Goal: Find specific page/section: Find specific page/section

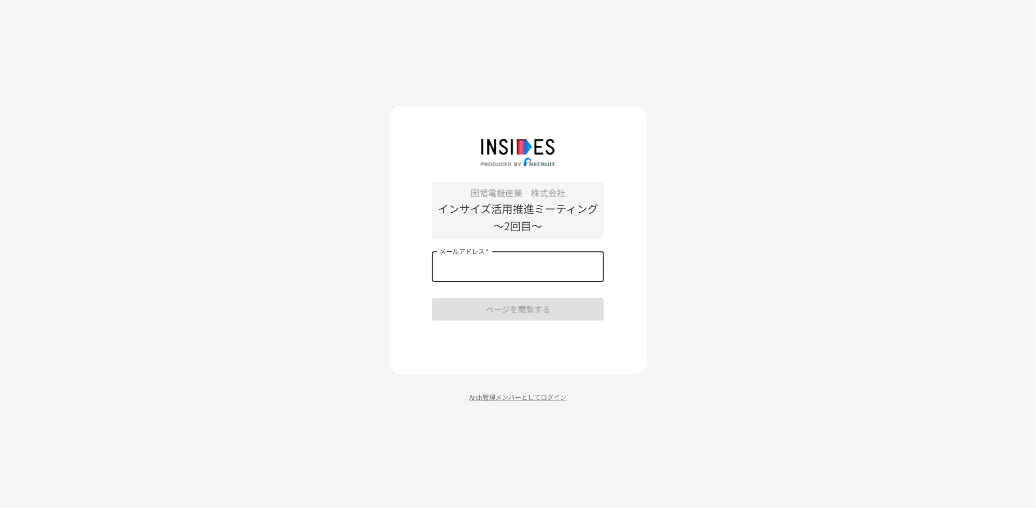
click at [475, 278] on input "メールアドレス   *" at bounding box center [518, 267] width 172 height 30
type input "**********"
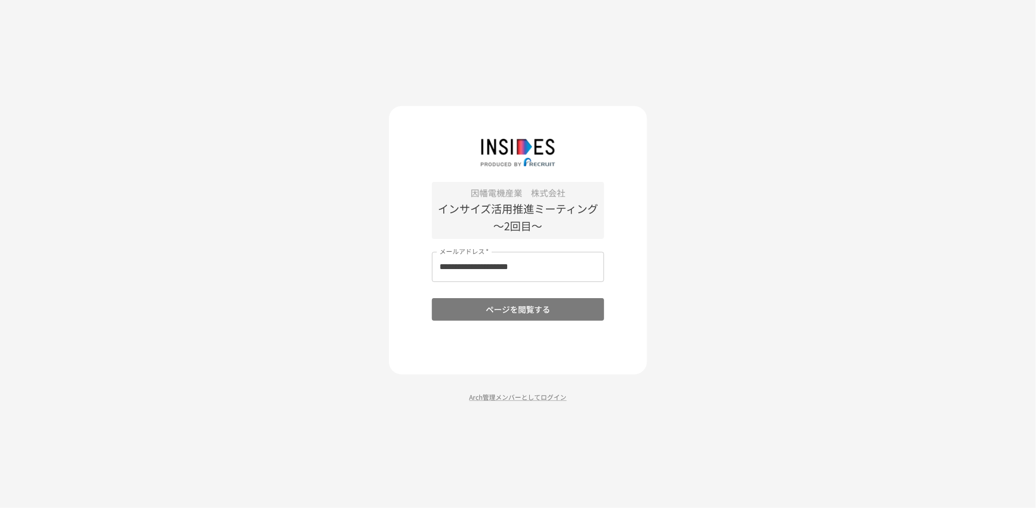
click at [499, 307] on button "ページを閲覧する" at bounding box center [518, 309] width 172 height 23
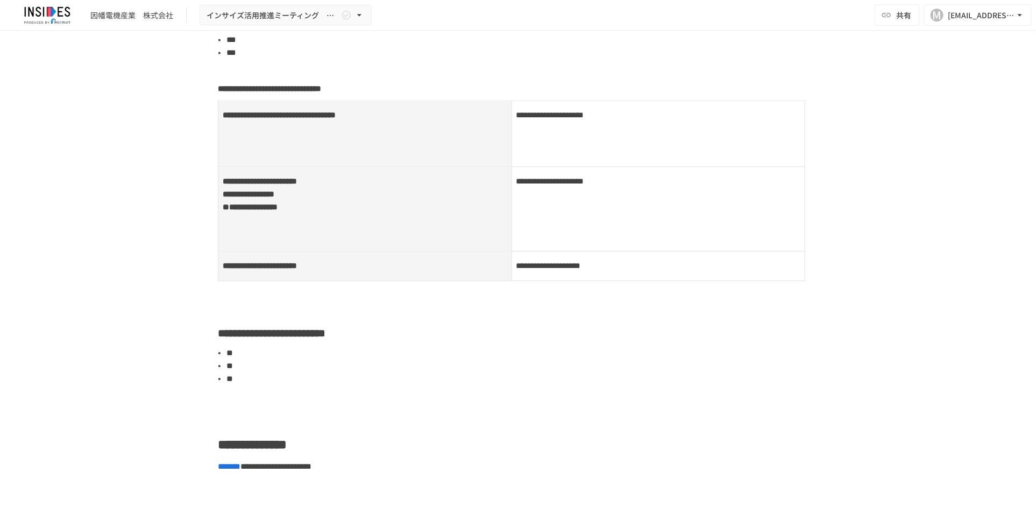
scroll to position [1479, 0]
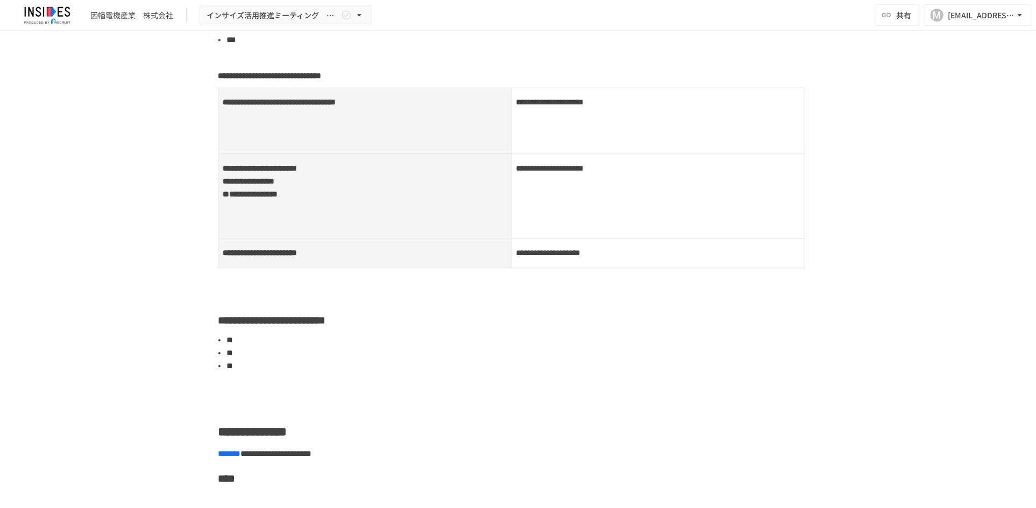
click at [586, 146] on div "**********" at bounding box center [658, 120] width 284 height 51
click at [567, 106] on span "**********" at bounding box center [550, 102] width 68 height 8
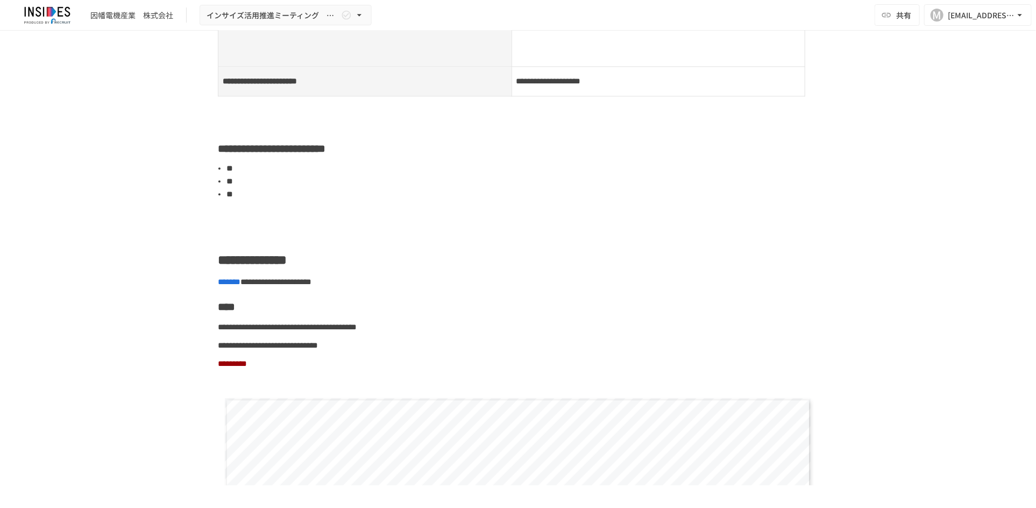
scroll to position [1680, 0]
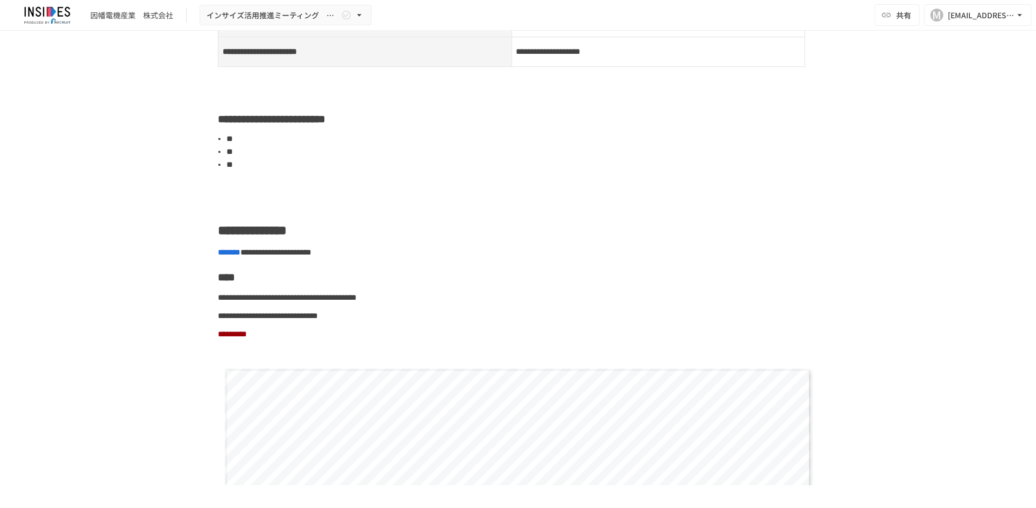
click at [246, 158] on li "**" at bounding box center [522, 151] width 592 height 13
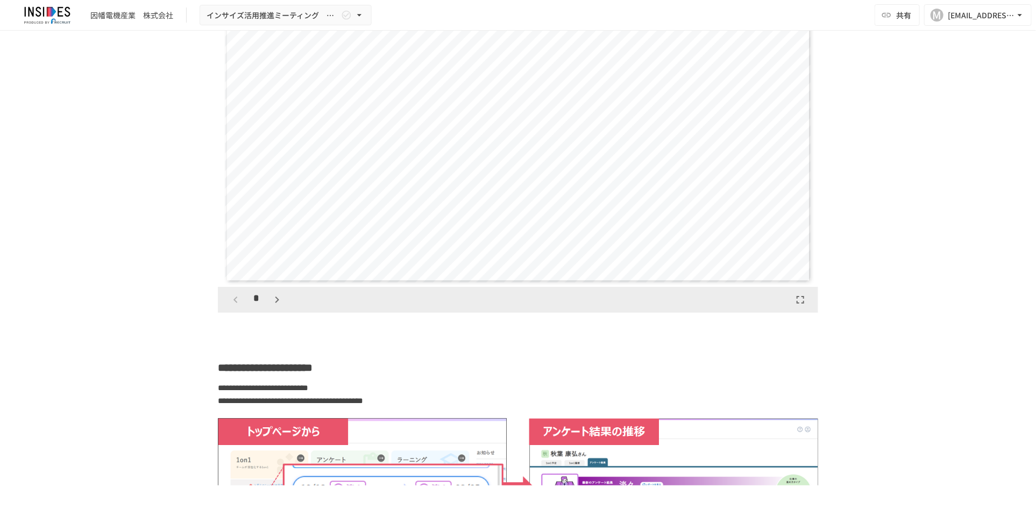
scroll to position [2286, 0]
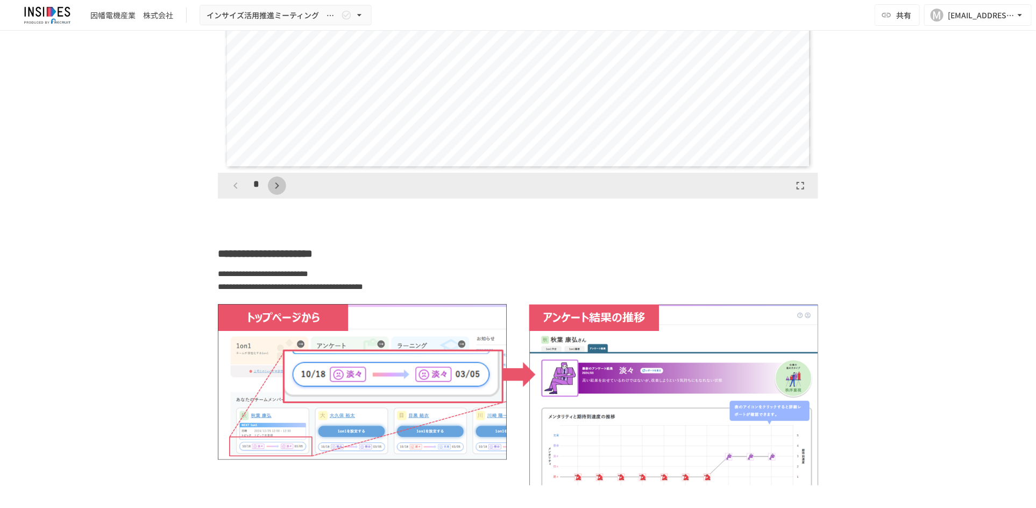
click at [271, 192] on icon "button" at bounding box center [277, 185] width 13 height 13
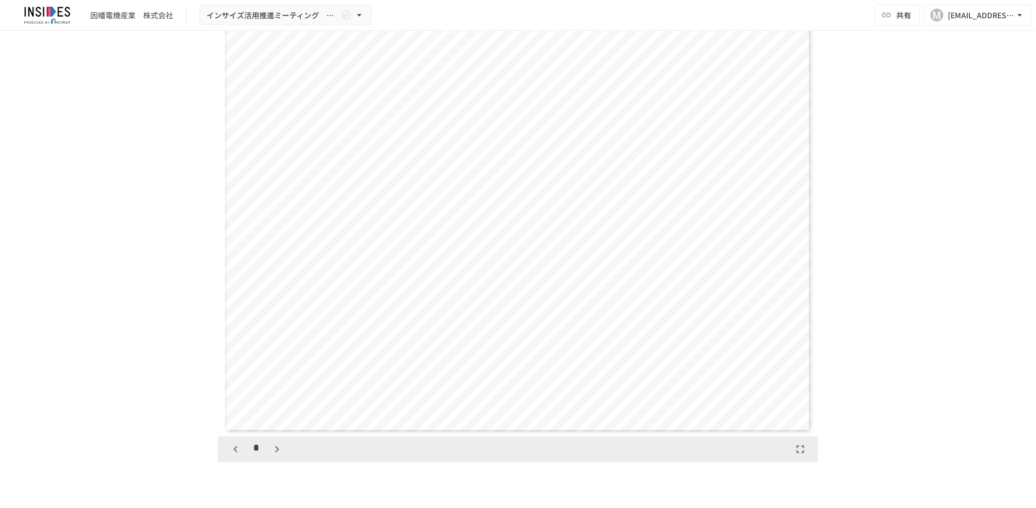
scroll to position [2040, 0]
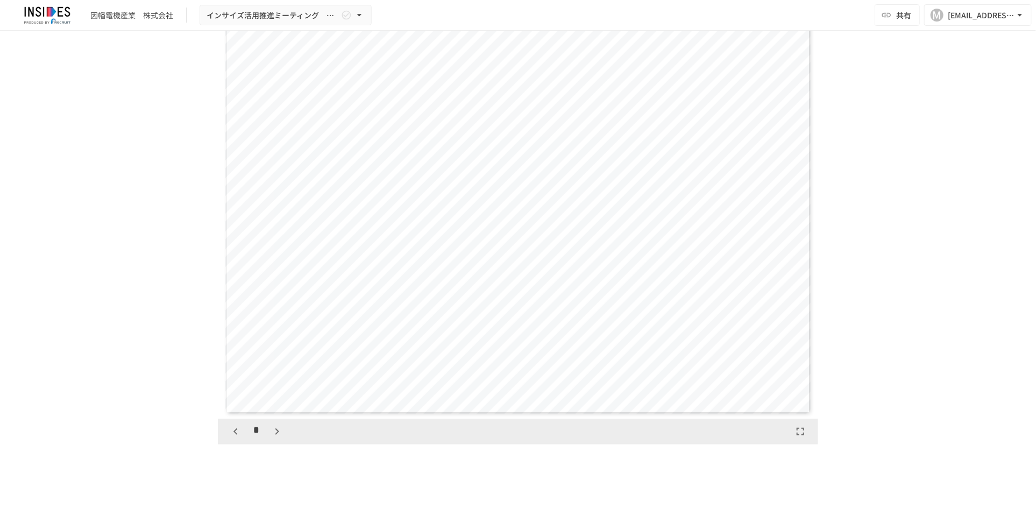
click at [229, 438] on icon "button" at bounding box center [235, 431] width 13 height 13
click at [226, 440] on div "*" at bounding box center [256, 431] width 60 height 18
click at [271, 438] on icon "button" at bounding box center [277, 431] width 13 height 13
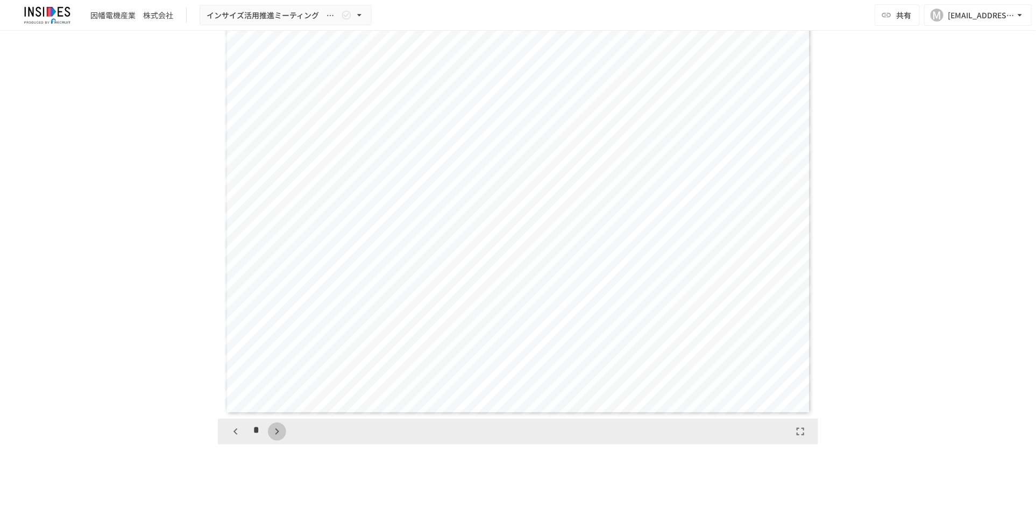
click at [271, 438] on icon "button" at bounding box center [277, 431] width 13 height 13
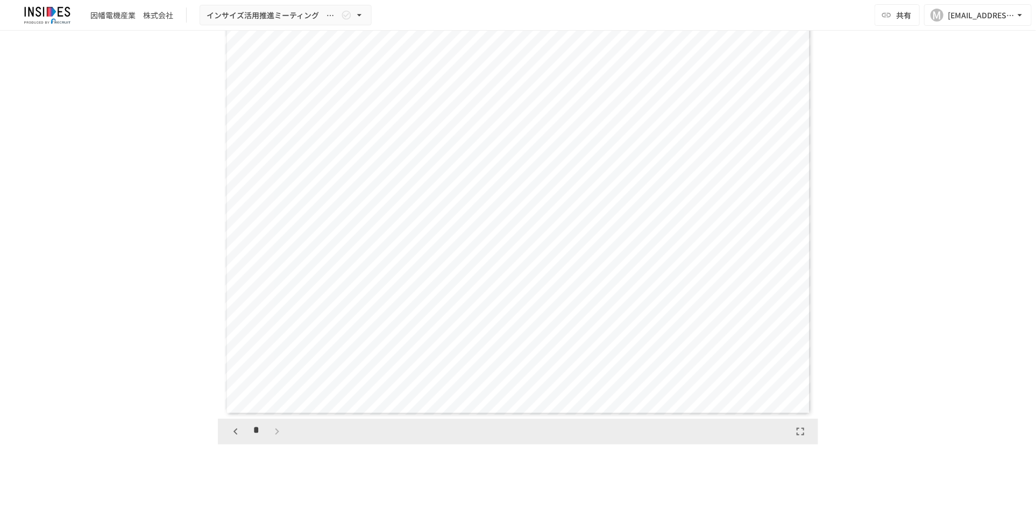
click at [271, 440] on div "*" at bounding box center [256, 431] width 60 height 18
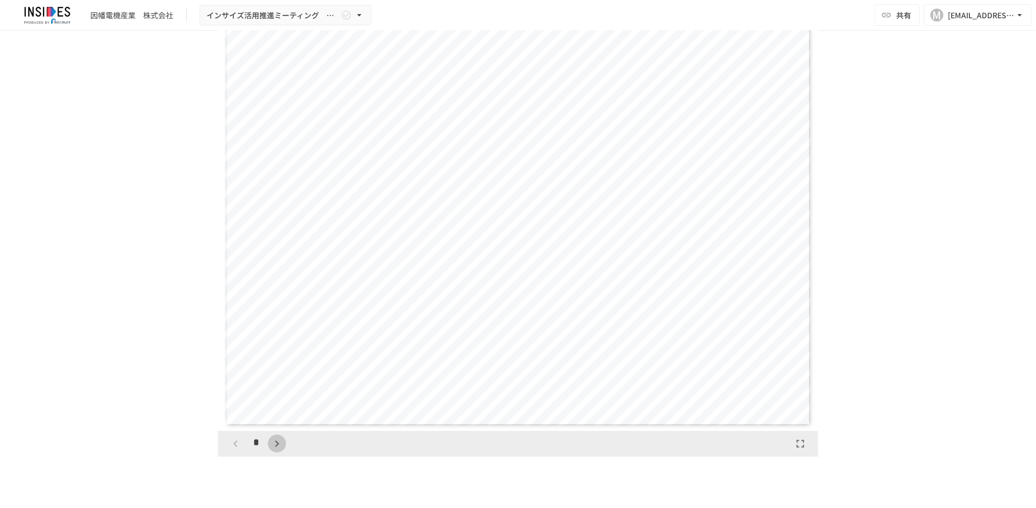
click at [272, 450] on icon "button" at bounding box center [277, 443] width 13 height 13
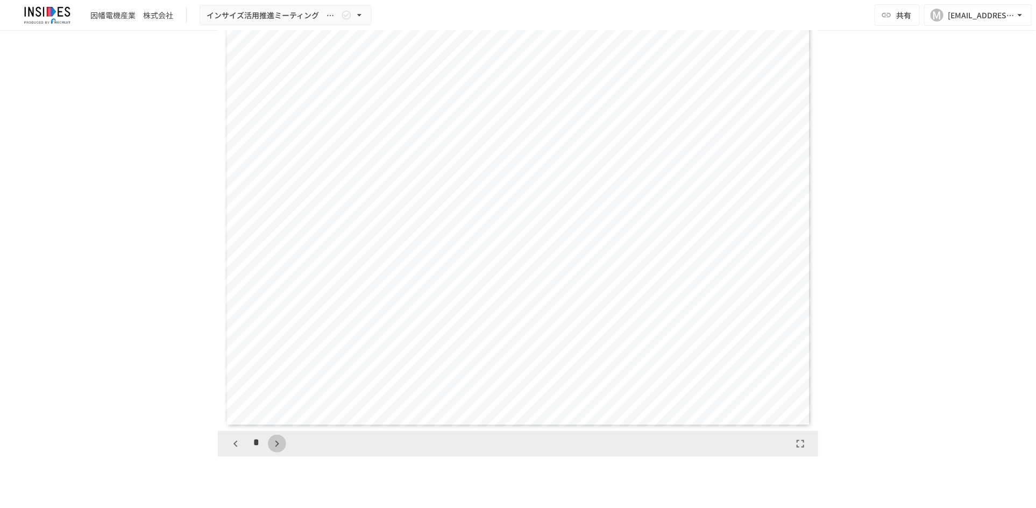
click at [272, 450] on icon "button" at bounding box center [277, 443] width 13 height 13
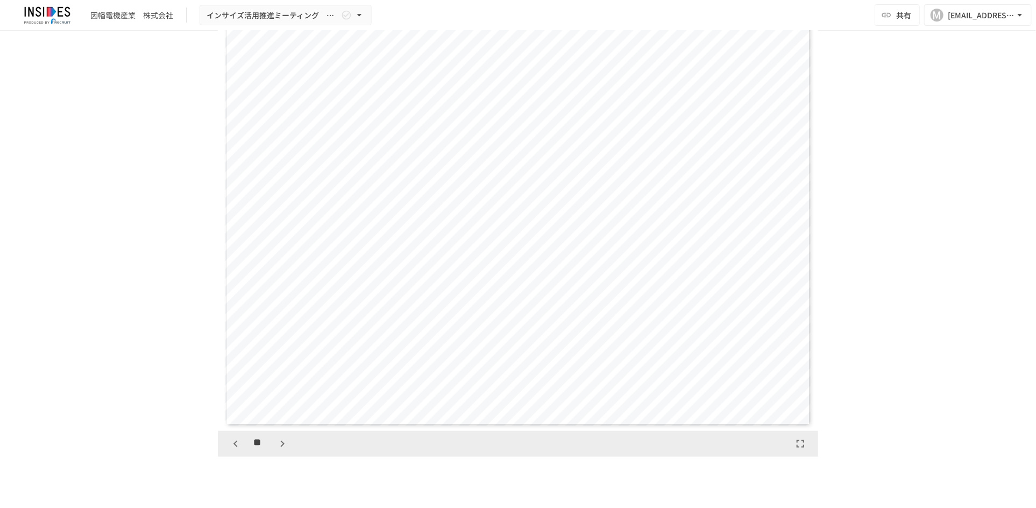
click at [276, 450] on icon "button" at bounding box center [282, 443] width 13 height 13
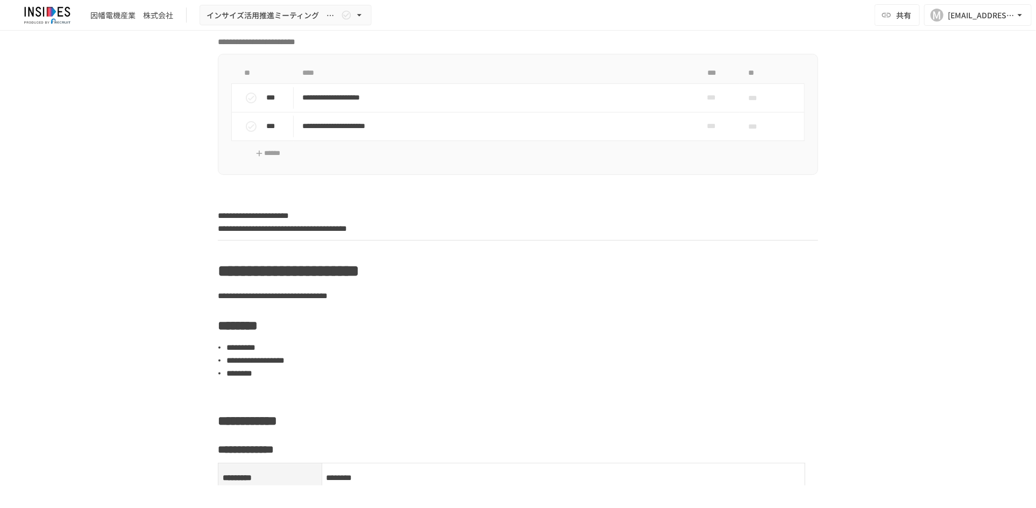
scroll to position [537, 0]
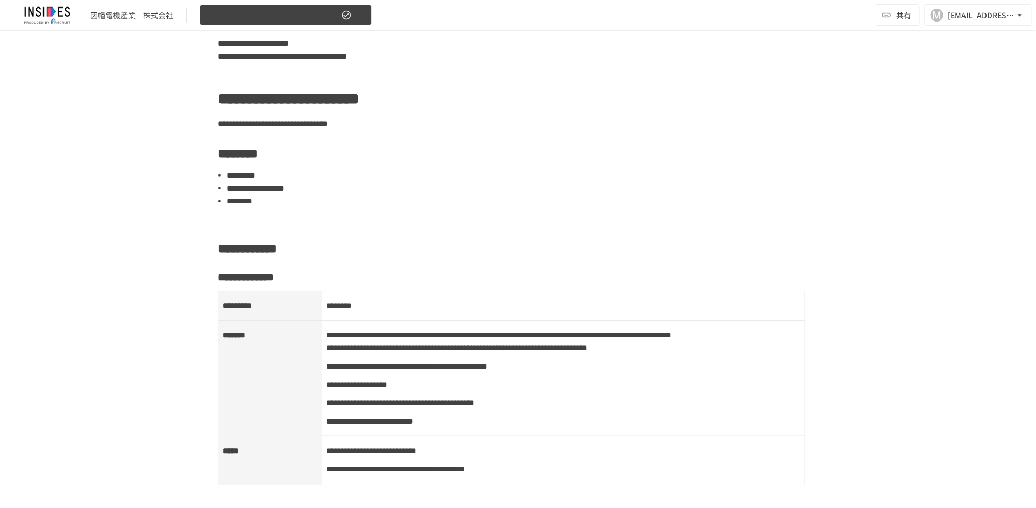
click at [353, 18] on button "インサイズ活用推進ミーティング　～2回目～" at bounding box center [286, 15] width 172 height 21
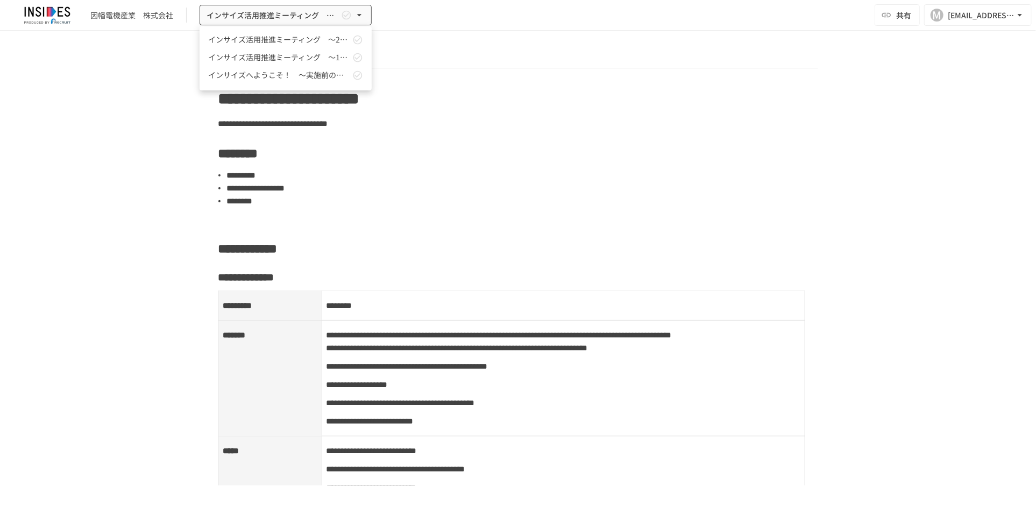
click at [466, 205] on div at bounding box center [518, 254] width 1036 height 508
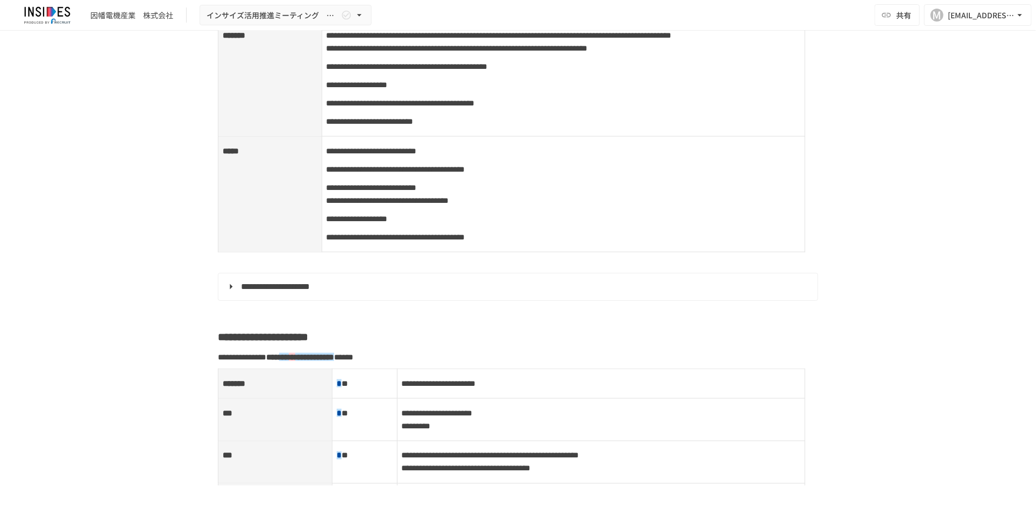
scroll to position [873, 0]
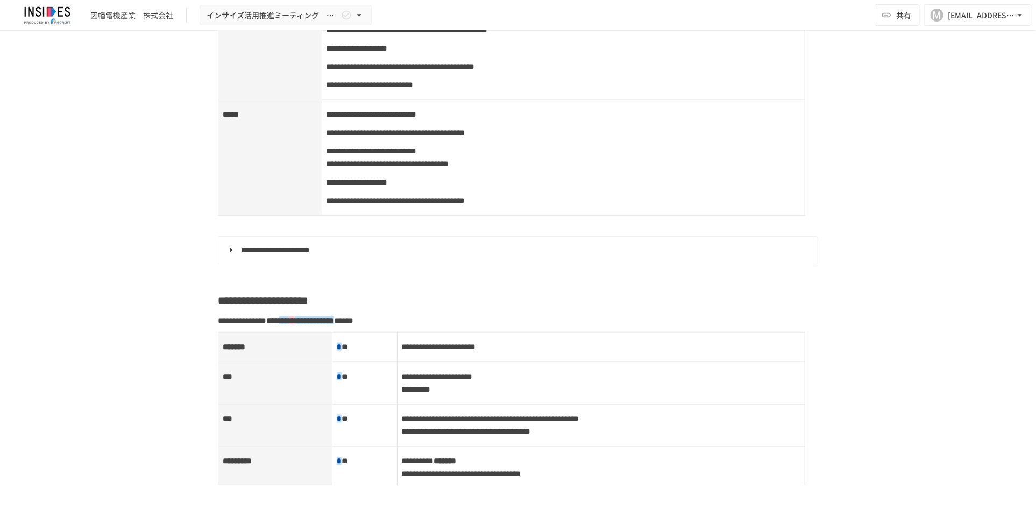
drag, startPoint x: 121, startPoint y: 127, endPoint x: 170, endPoint y: 66, distance: 78.4
click at [121, 127] on div "**********" at bounding box center [518, 258] width 1036 height 454
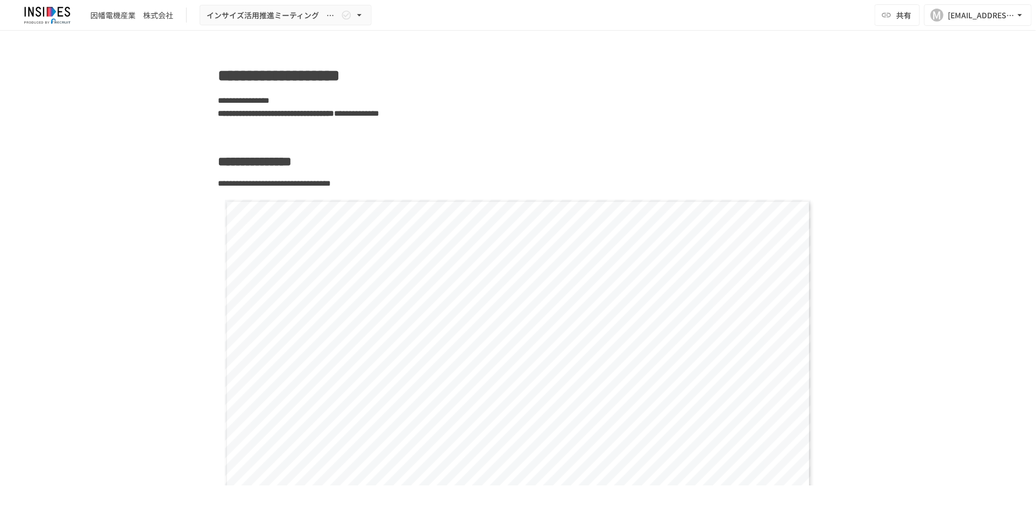
scroll to position [3205, 0]
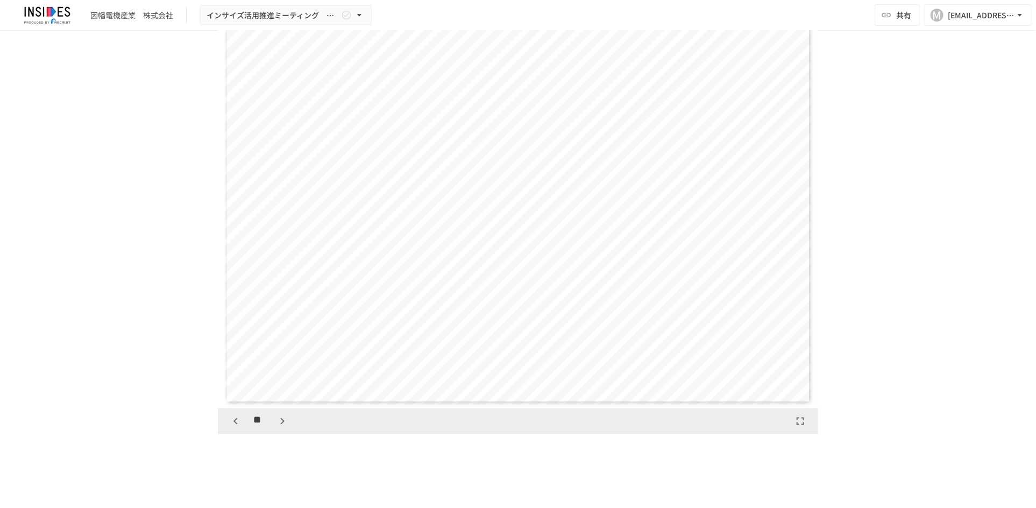
click at [232, 428] on icon "button" at bounding box center [235, 421] width 13 height 13
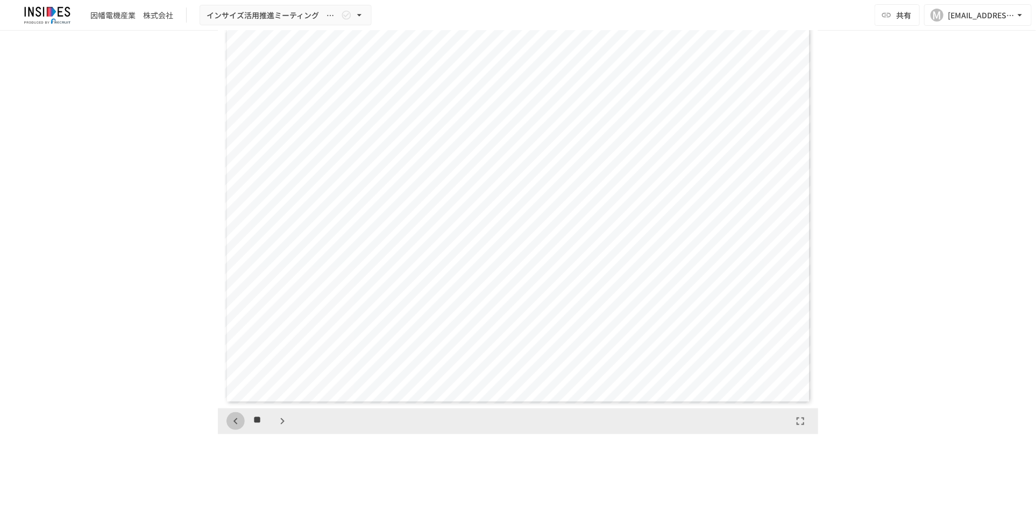
click at [232, 428] on icon "button" at bounding box center [235, 421] width 13 height 13
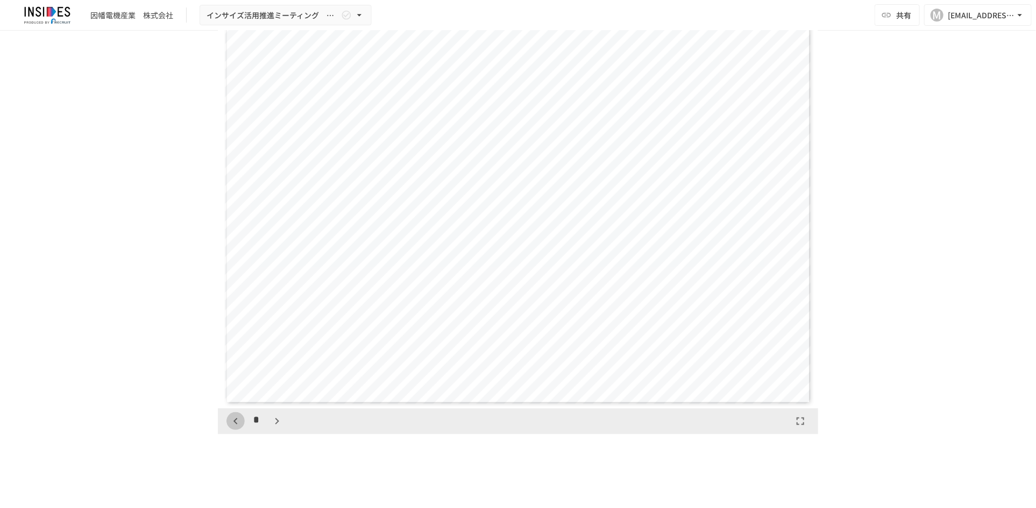
click at [232, 428] on icon "button" at bounding box center [235, 421] width 13 height 13
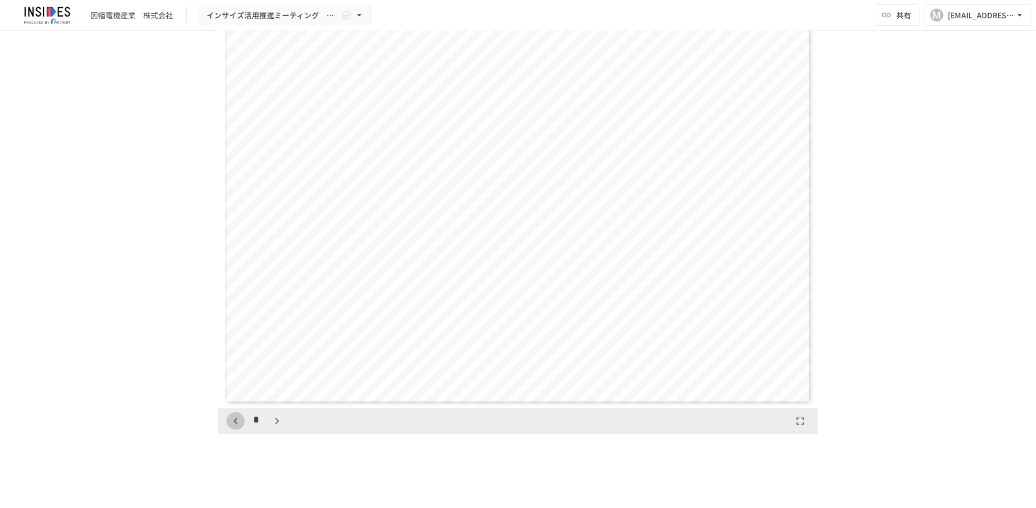
click at [232, 428] on icon "button" at bounding box center [235, 421] width 13 height 13
click at [232, 430] on div "*" at bounding box center [256, 421] width 60 height 18
click at [275, 424] on icon "button" at bounding box center [277, 421] width 4 height 6
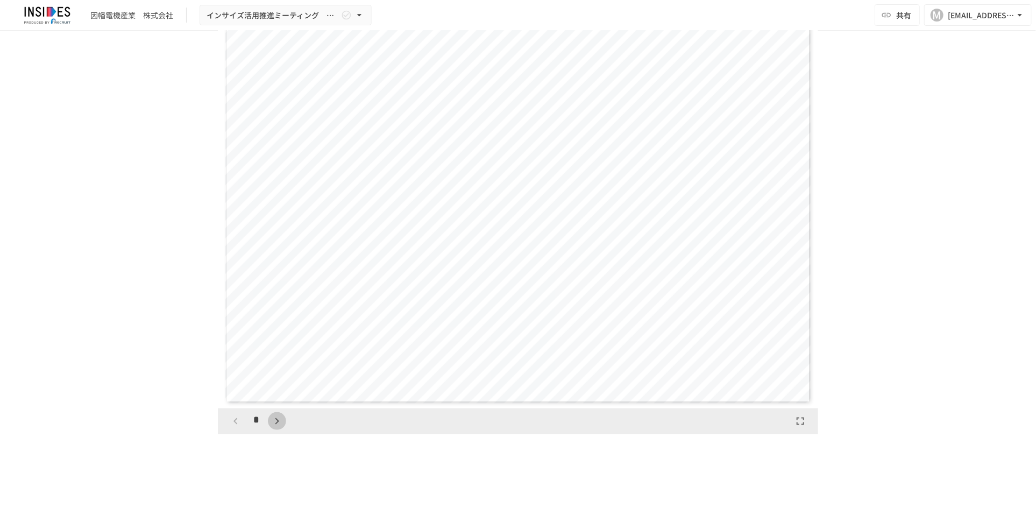
scroll to position [414, 0]
click at [231, 428] on icon "button" at bounding box center [235, 421] width 13 height 13
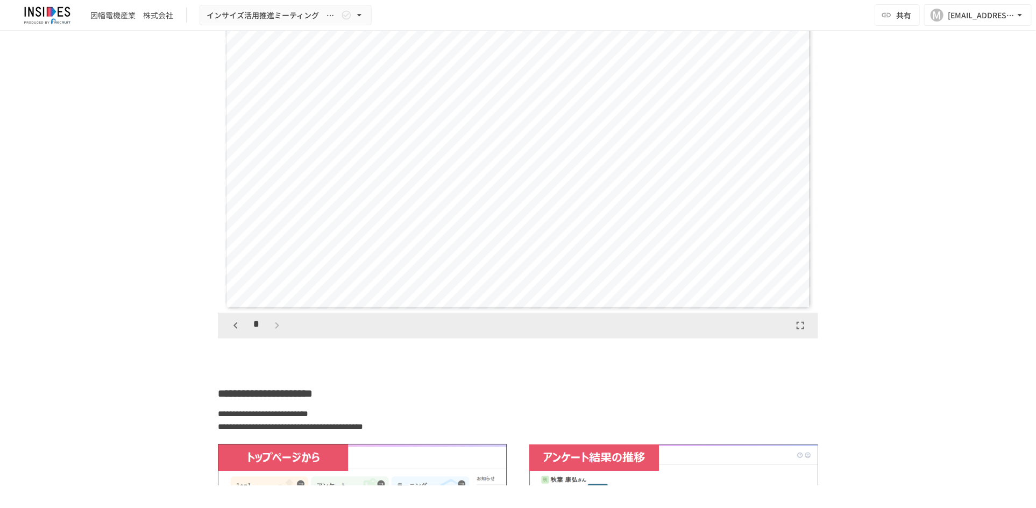
scroll to position [2062, 0]
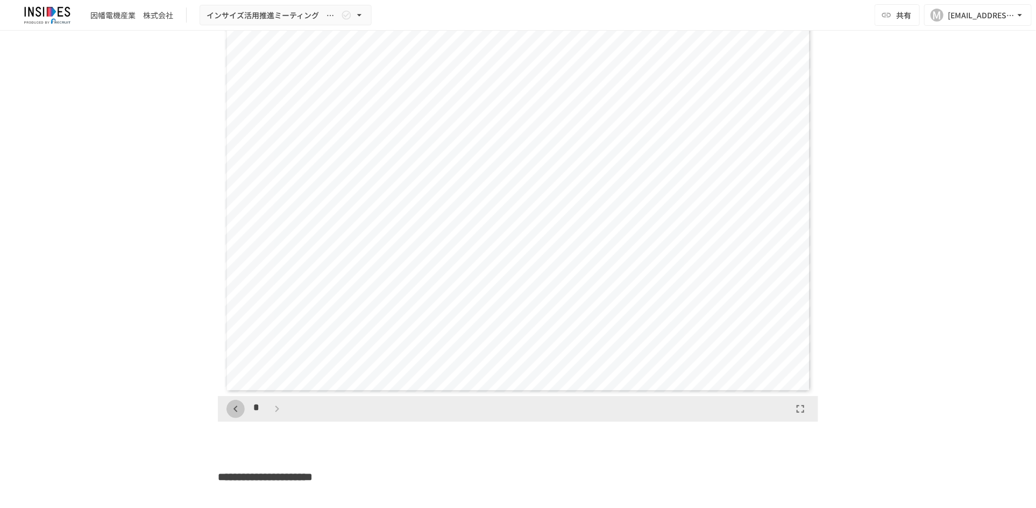
click at [229, 415] on icon "button" at bounding box center [235, 408] width 13 height 13
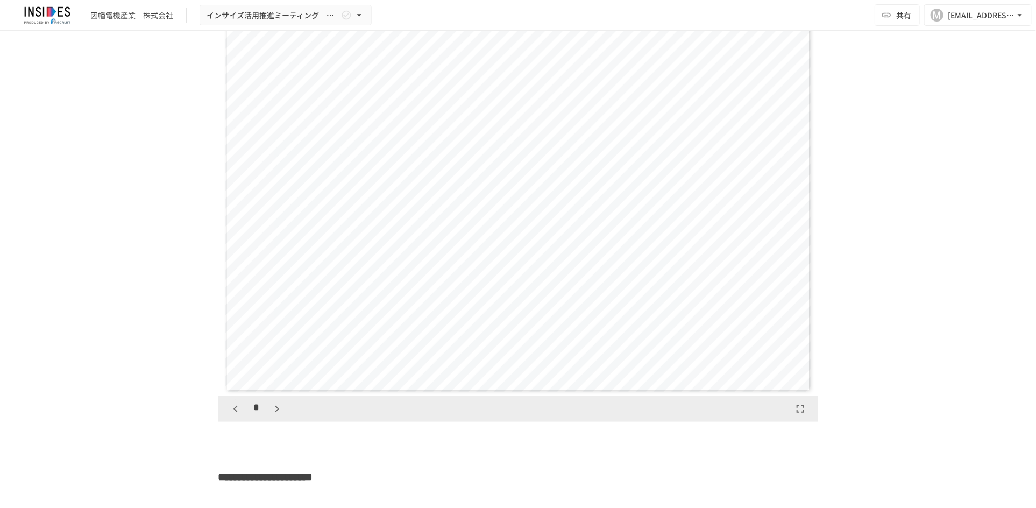
scroll to position [414, 0]
click at [229, 415] on icon "button" at bounding box center [235, 408] width 13 height 13
click at [226, 418] on div "*" at bounding box center [256, 409] width 60 height 18
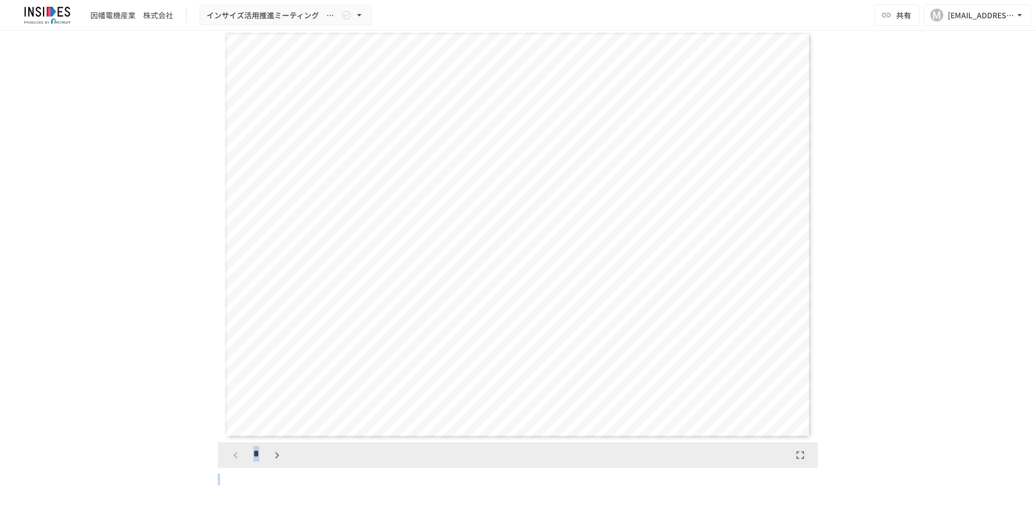
scroll to position [2083, 0]
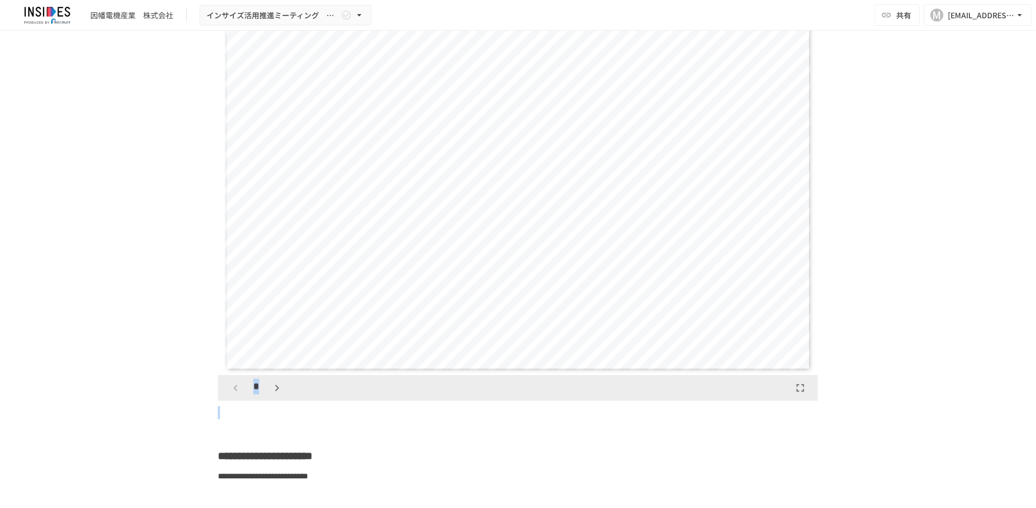
click at [265, 397] on div "*" at bounding box center [256, 388] width 60 height 18
click at [271, 394] on icon "button" at bounding box center [277, 387] width 13 height 13
click at [230, 394] on icon "button" at bounding box center [235, 387] width 13 height 13
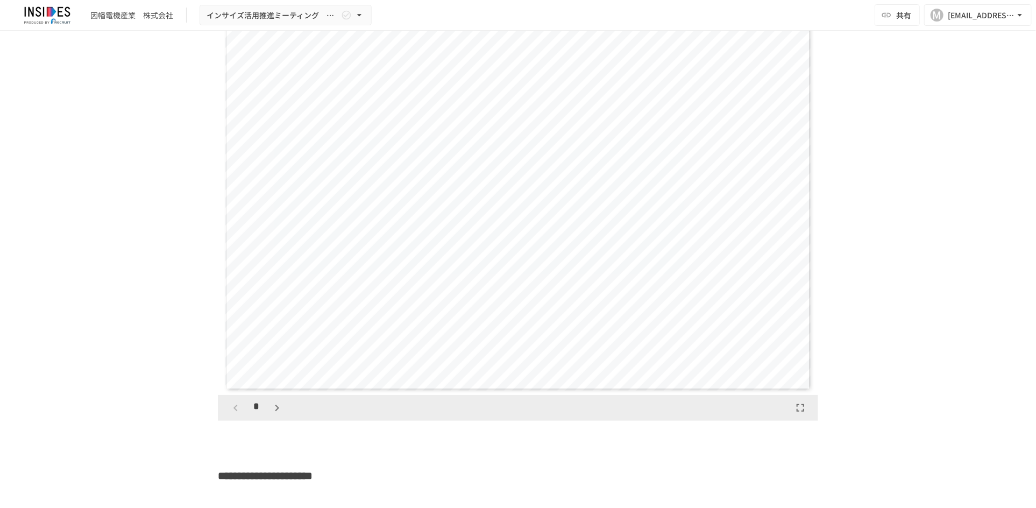
scroll to position [2083, 0]
